Goal: Information Seeking & Learning: Learn about a topic

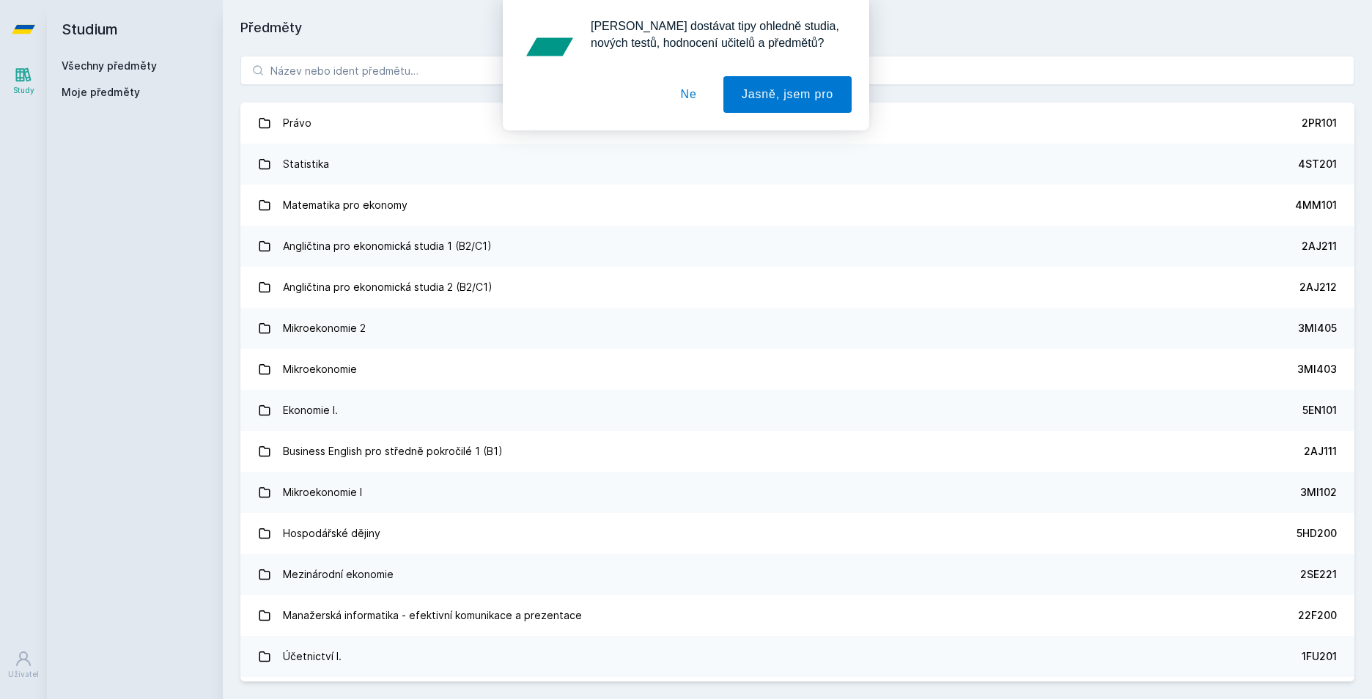
click at [304, 126] on div "[PERSON_NAME] dostávat tipy ohledně studia, nových testů, hodnocení učitelů a p…" at bounding box center [686, 65] width 1372 height 130
click at [285, 122] on div "[PERSON_NAME] dostávat tipy ohledně studia, nových testů, hodnocení učitelů a p…" at bounding box center [686, 65] width 1372 height 130
click at [801, 97] on button "Jasně, jsem pro" at bounding box center [787, 94] width 128 height 37
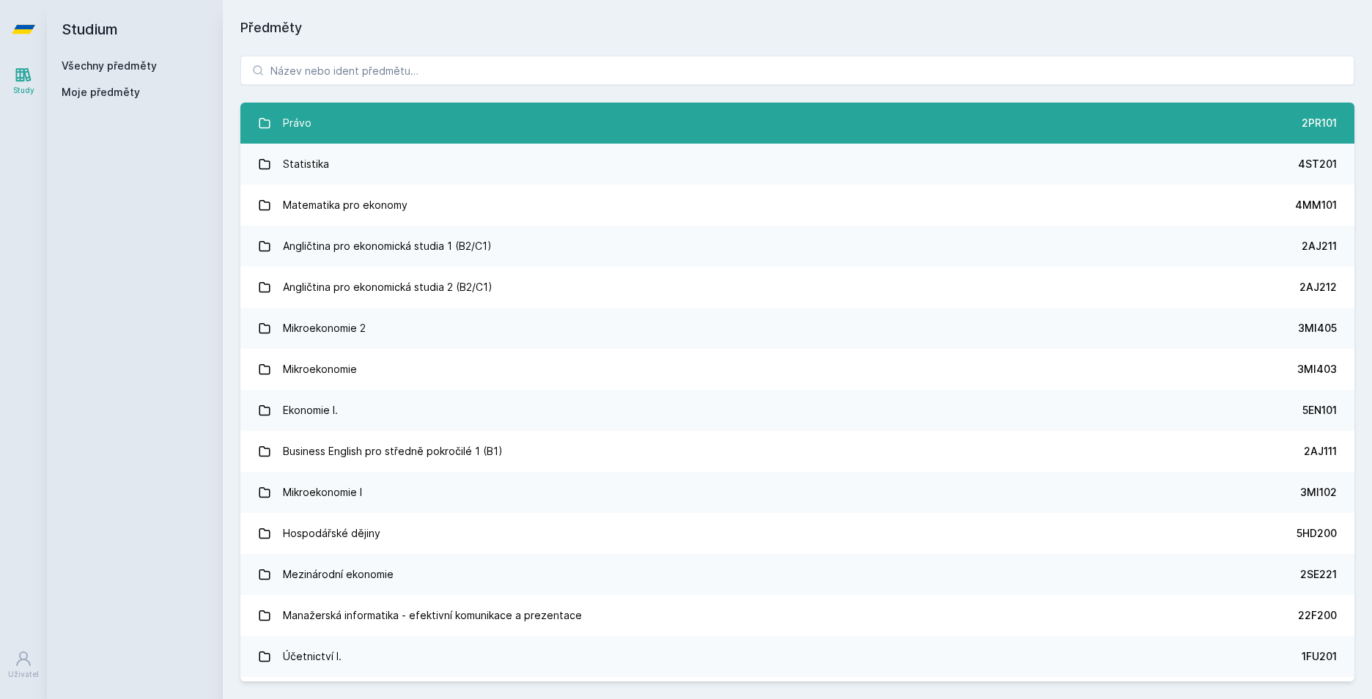
click at [300, 119] on div "Právo" at bounding box center [297, 122] width 29 height 29
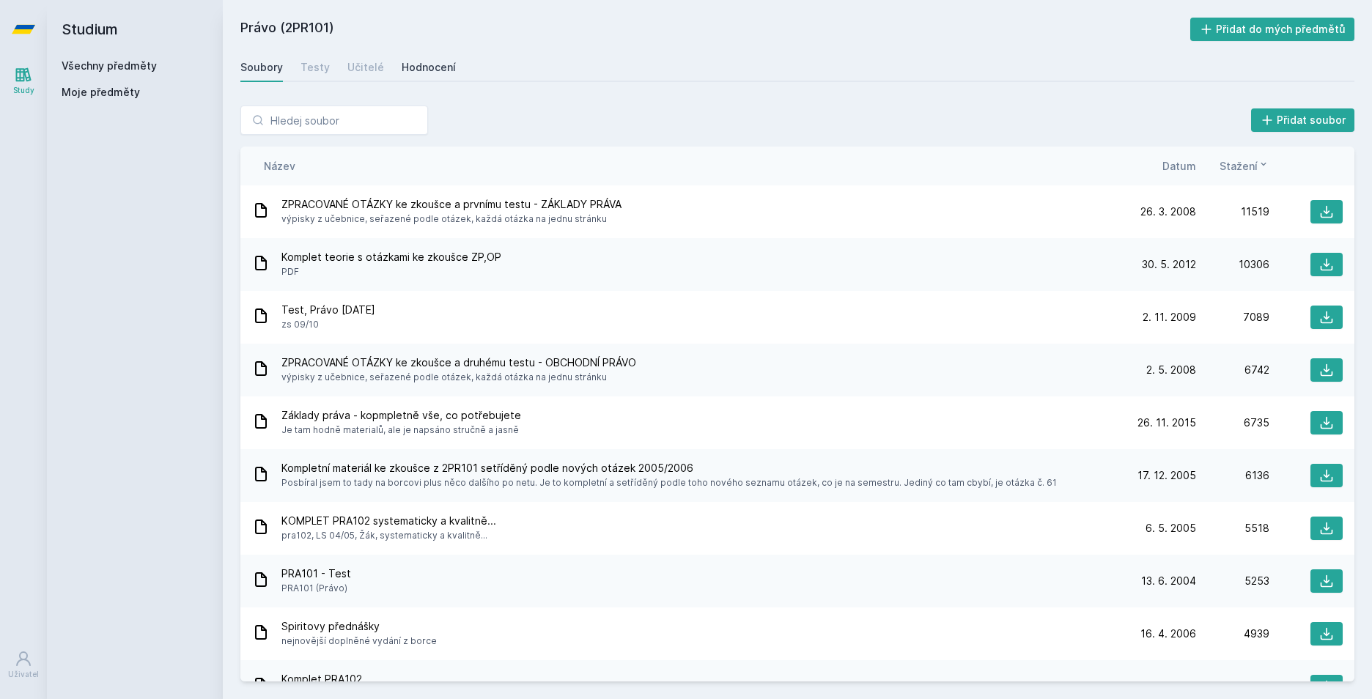
click at [424, 66] on div "Hodnocení" at bounding box center [429, 67] width 54 height 15
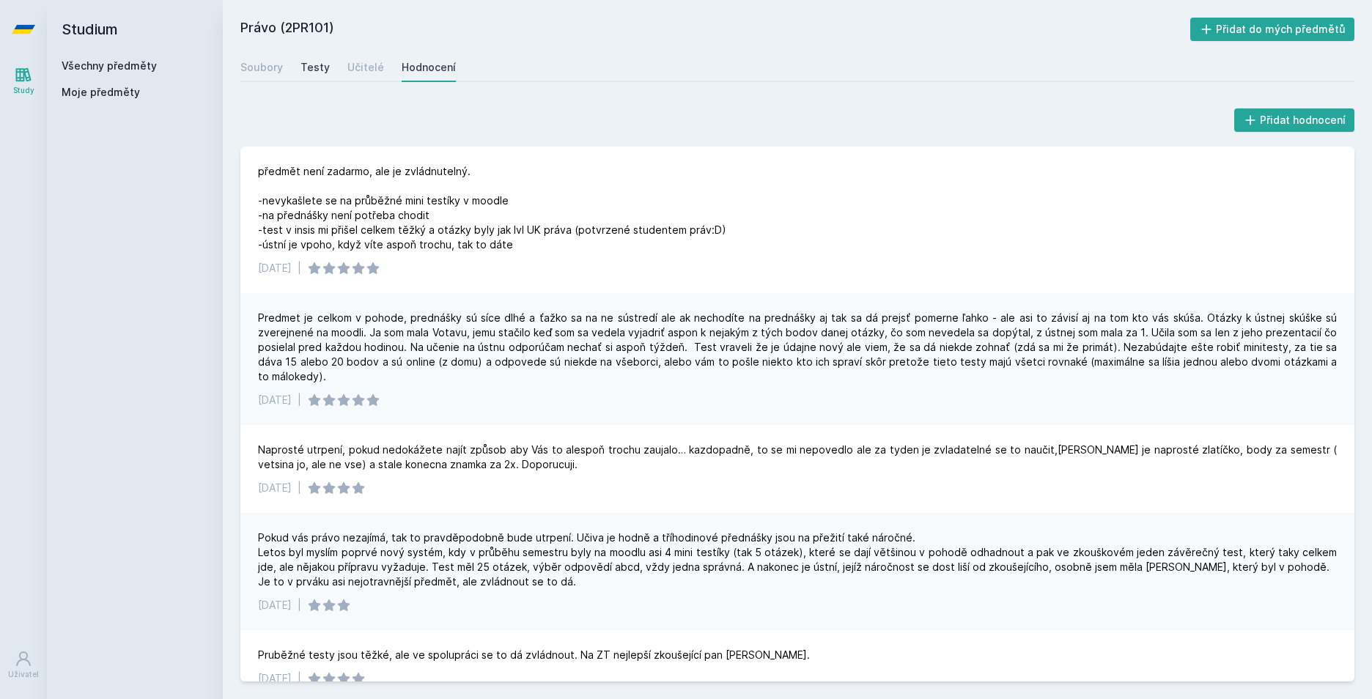
click at [308, 67] on div "Testy" at bounding box center [314, 67] width 29 height 15
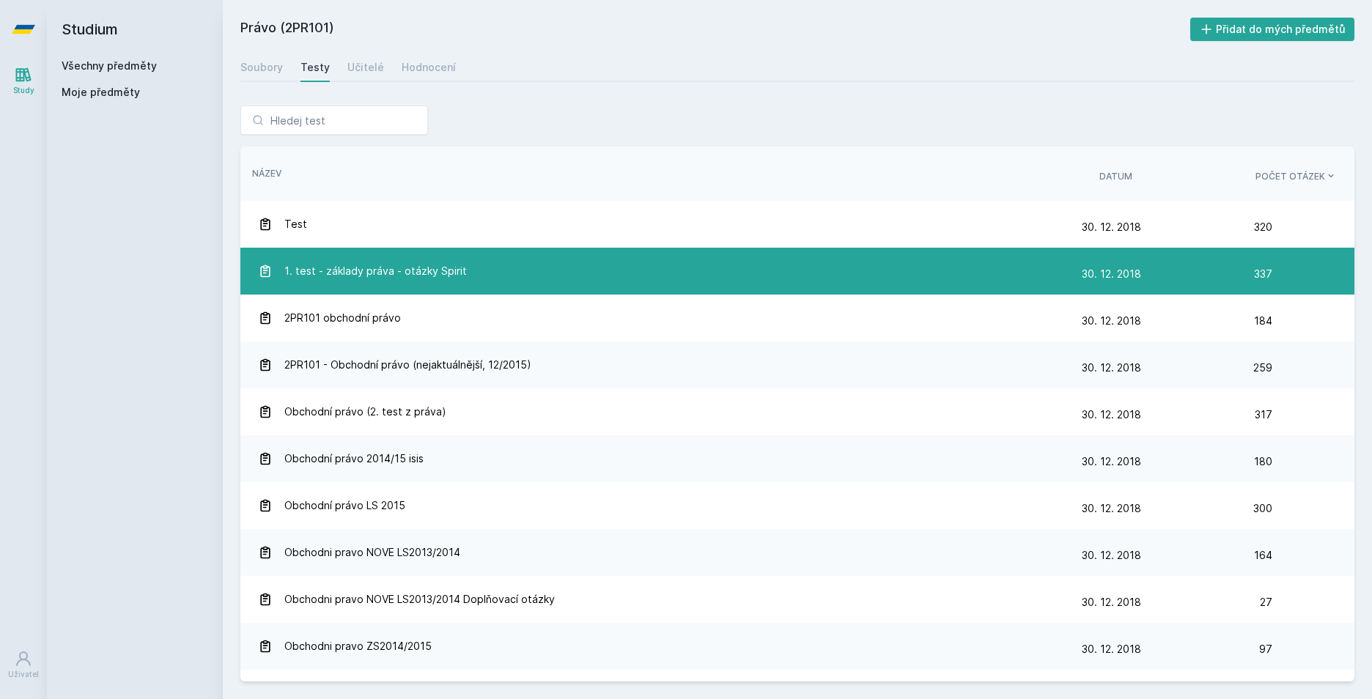
click at [340, 264] on span "1. test - základy práva - otázky Spirit" at bounding box center [375, 270] width 182 height 29
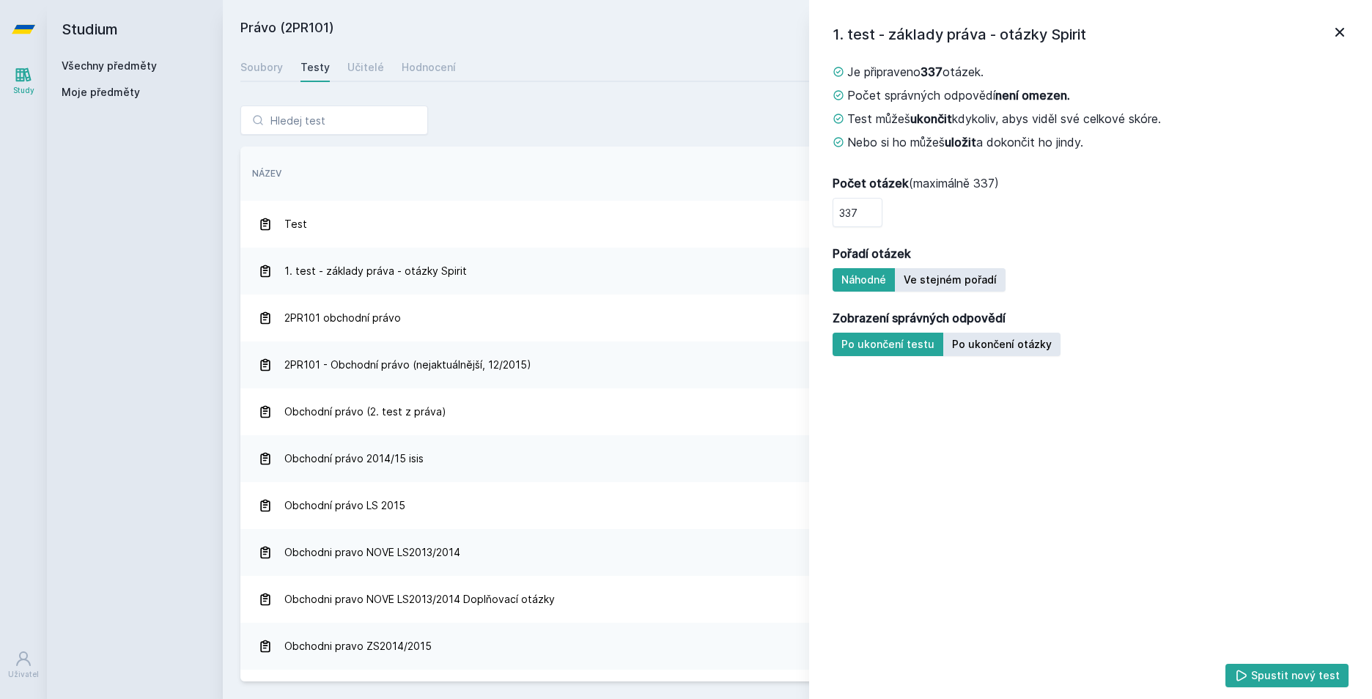
click at [1342, 31] on icon at bounding box center [1339, 32] width 9 height 9
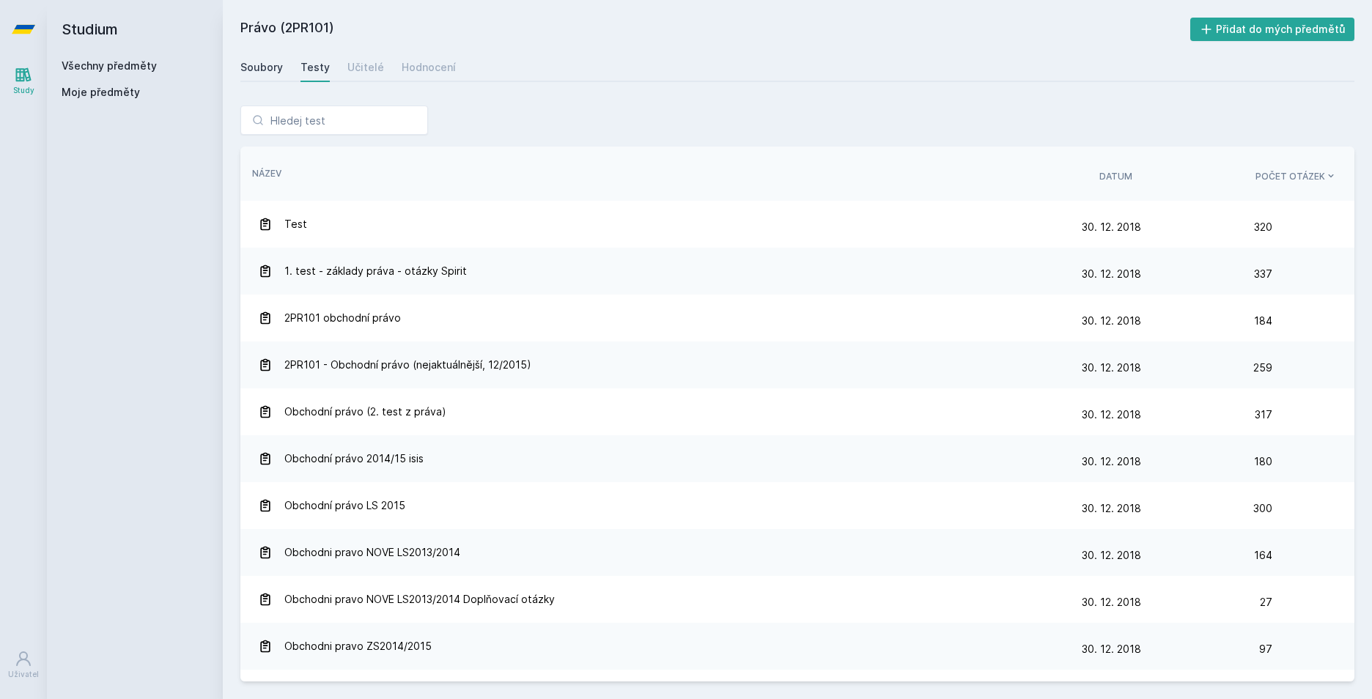
click at [250, 65] on div "Soubory" at bounding box center [261, 67] width 42 height 15
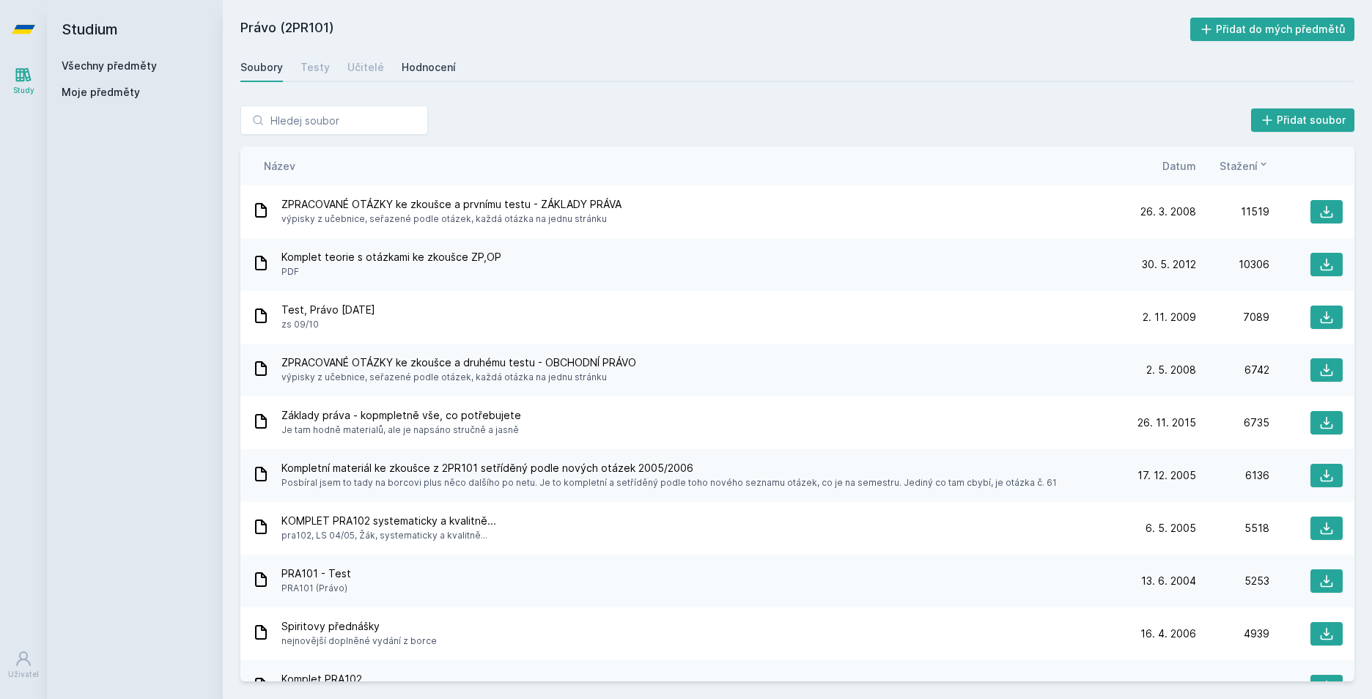
click at [413, 67] on div "Hodnocení" at bounding box center [429, 67] width 54 height 15
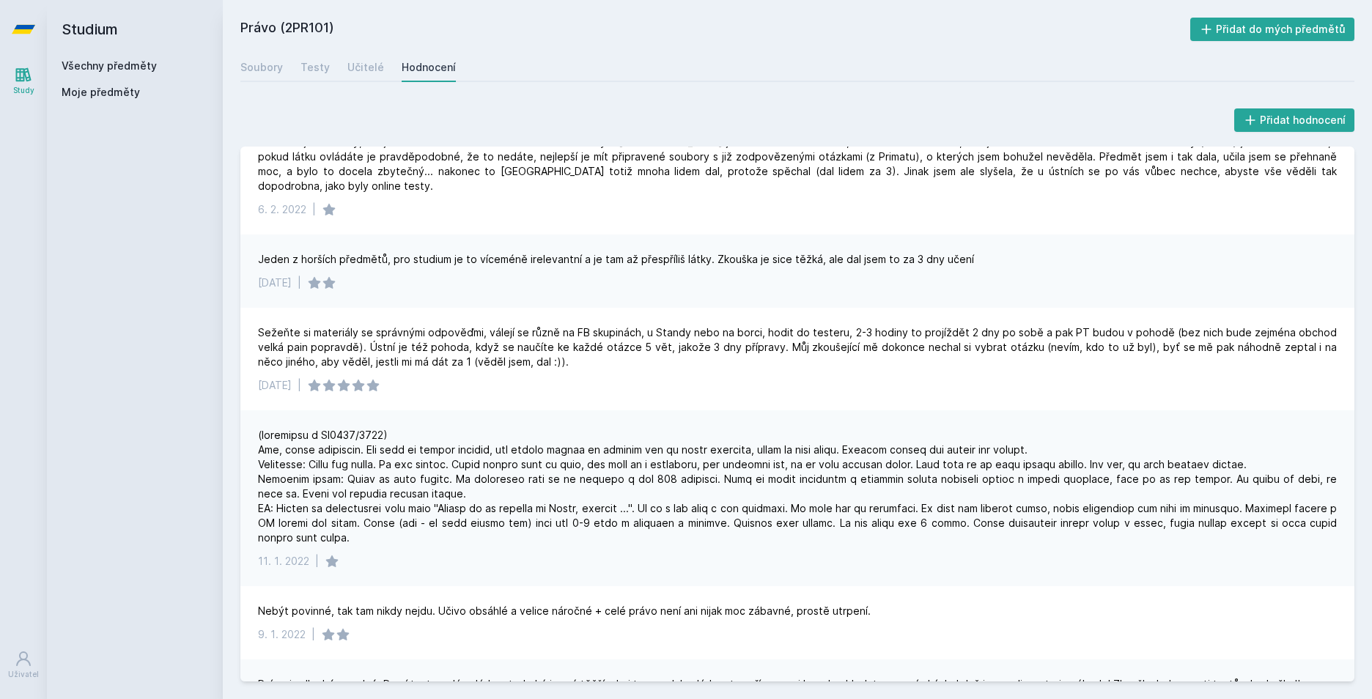
scroll to position [1099, 0]
